Goal: Information Seeking & Learning: Learn about a topic

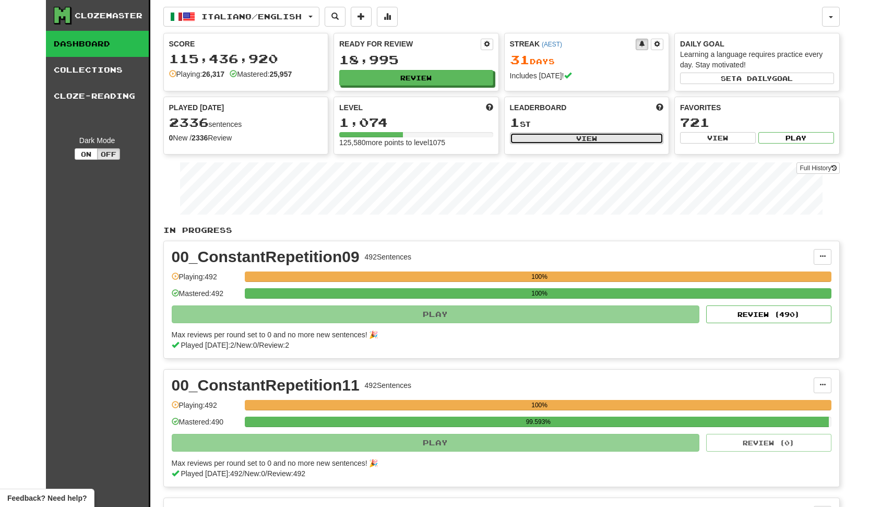
click at [623, 141] on button "View" at bounding box center [587, 138] width 154 height 11
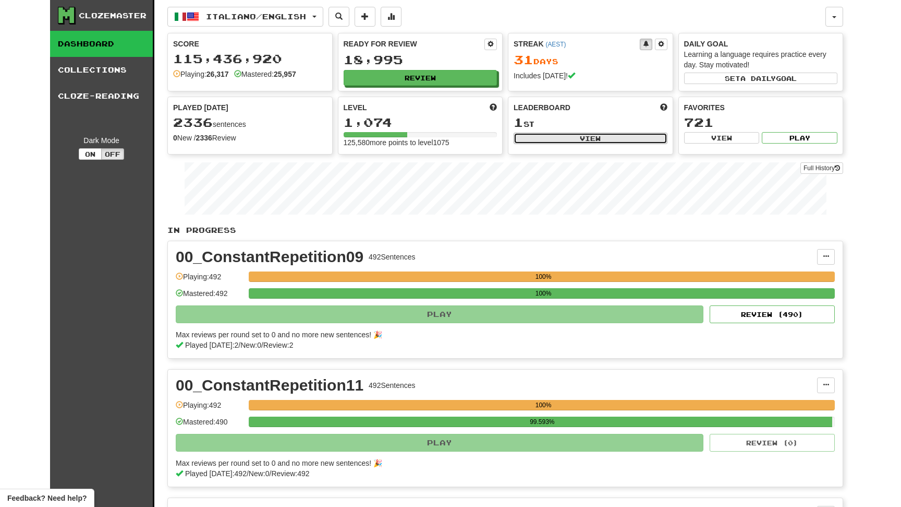
select select "**********"
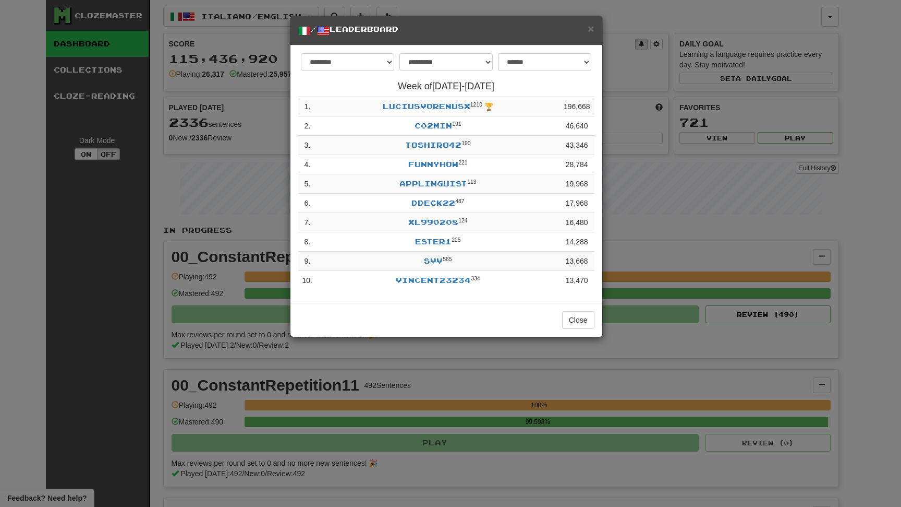
click at [588, 28] on h5 "/ Leaderboard" at bounding box center [446, 30] width 296 height 13
click at [590, 30] on span "×" at bounding box center [591, 28] width 6 height 12
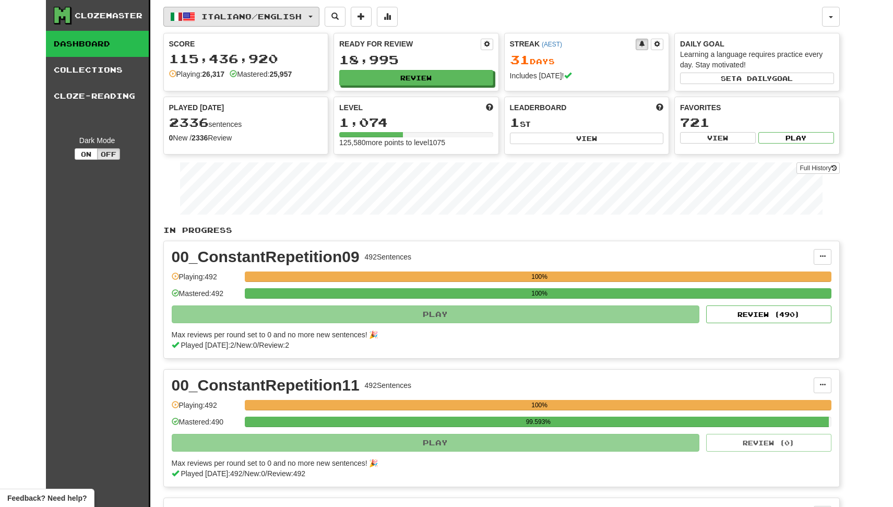
click at [312, 16] on span "button" at bounding box center [310, 17] width 4 height 2
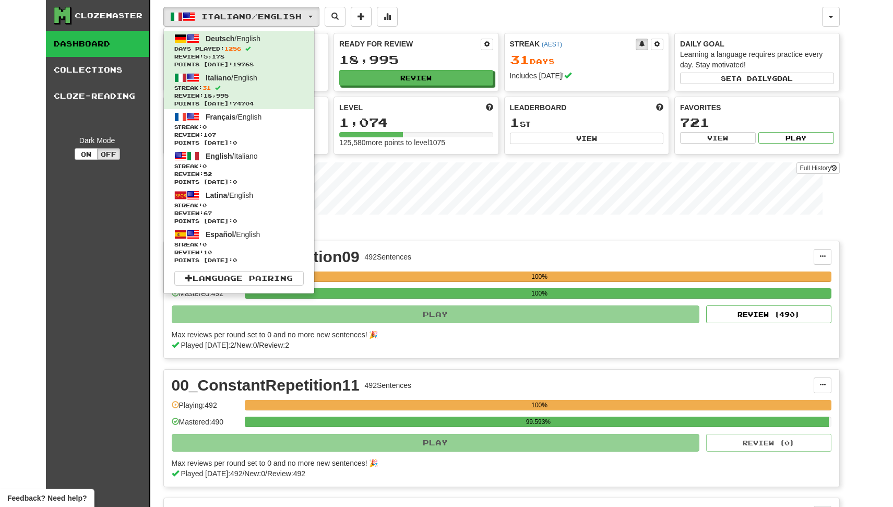
click at [476, 20] on div "Italiano / English Deutsch / English Days Played: 1256 Review: 5,178 Points [DA…" at bounding box center [492, 17] width 658 height 20
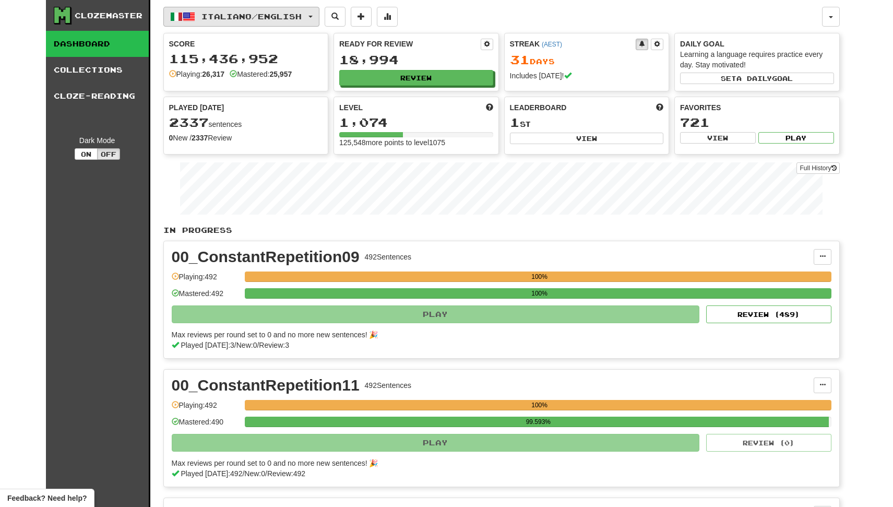
click at [319, 19] on button "Italiano / English" at bounding box center [241, 17] width 156 height 20
